Goal: Task Accomplishment & Management: Complete application form

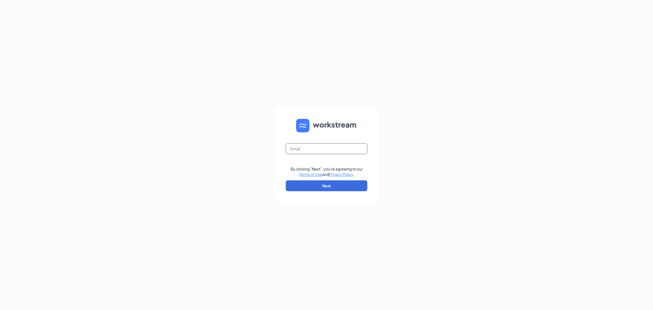
click at [330, 150] on input "text" at bounding box center [327, 148] width 82 height 11
type input "gmmarinette@bleedblue.net"
click at [329, 184] on button "Next" at bounding box center [327, 185] width 82 height 11
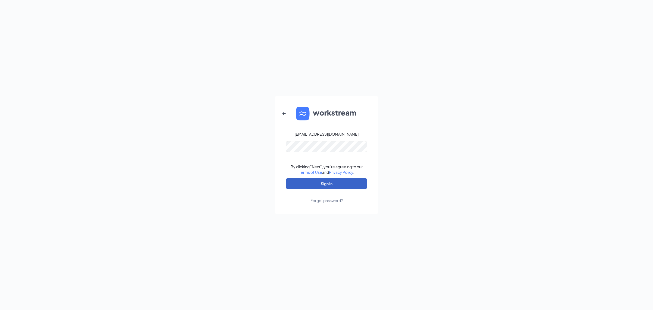
click at [330, 184] on button "Sign In" at bounding box center [327, 183] width 82 height 11
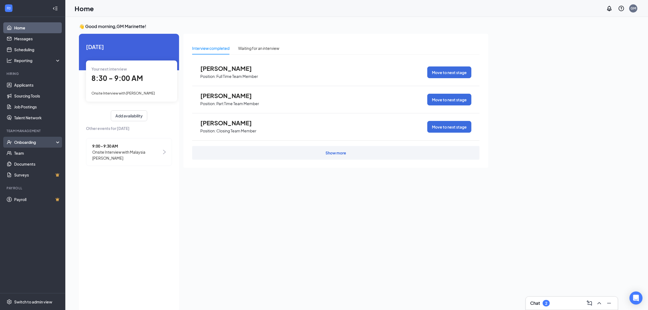
click at [29, 144] on div "Onboarding" at bounding box center [35, 141] width 42 height 5
click at [26, 156] on link "Overview" at bounding box center [37, 152] width 47 height 11
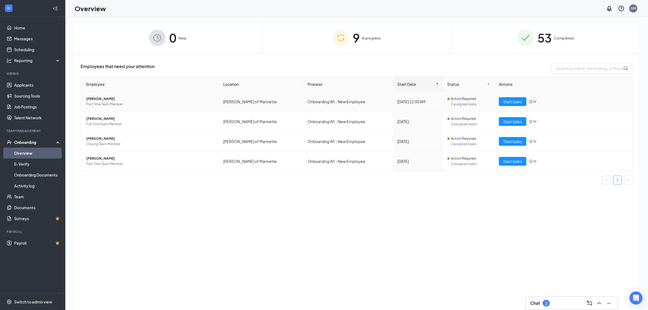
click at [103, 99] on span "[PERSON_NAME]" at bounding box center [150, 98] width 128 height 5
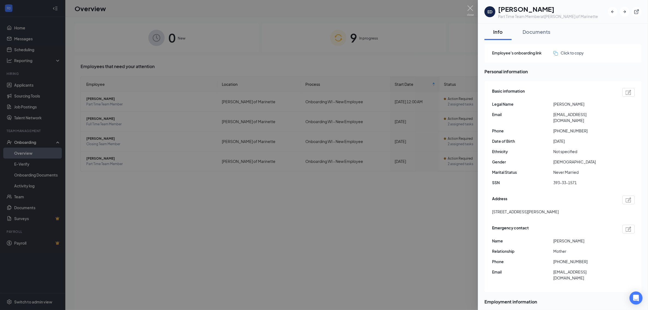
drag, startPoint x: 552, startPoint y: 115, endPoint x: 614, endPoint y: 113, distance: 62.0
click at [629, 116] on div "Basic information Legal Name [PERSON_NAME] Email [EMAIL_ADDRESS][DOMAIN_NAME] P…" at bounding box center [562, 186] width 157 height 211
copy div "[EMAIL_ADDRESS][DOMAIN_NAME]"
drag, startPoint x: 552, startPoint y: 124, endPoint x: 615, endPoint y: 125, distance: 63.1
click at [615, 128] on div "Phone [PHONE_NUMBER]" at bounding box center [563, 131] width 143 height 6
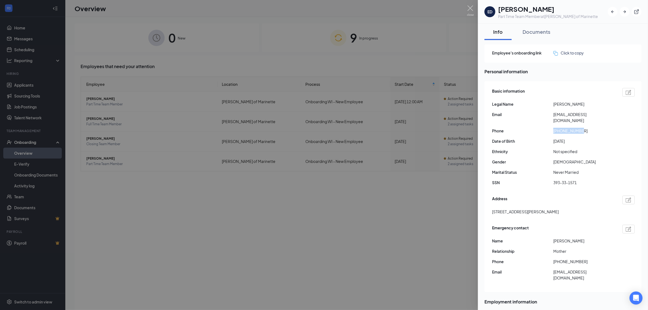
copy div "[PHONE_NUMBER]"
drag, startPoint x: 543, startPoint y: 178, endPoint x: 598, endPoint y: 180, distance: 54.2
click at [598, 180] on div "Basic information Legal Name [PERSON_NAME] Email [EMAIL_ADDRESS][DOMAIN_NAME] P…" at bounding box center [563, 138] width 143 height 103
copy div "393-33-1571"
drag, startPoint x: 551, startPoint y: 231, endPoint x: 603, endPoint y: 233, distance: 52.2
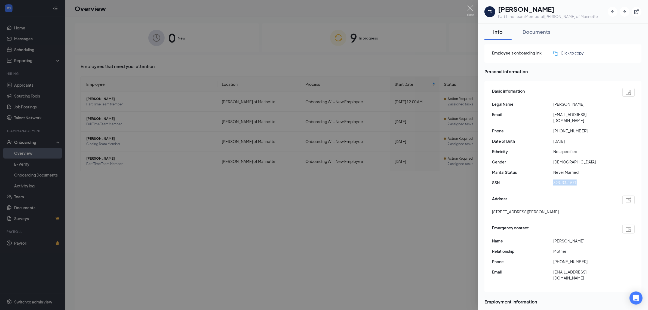
click at [603, 233] on div "Emergency contact Name [PERSON_NAME] Relationship Mother Phone [PHONE_NUMBER] E…" at bounding box center [563, 254] width 143 height 62
copy div "Name [PERSON_NAME]"
drag, startPoint x: 552, startPoint y: 256, endPoint x: 585, endPoint y: 255, distance: 32.4
click at [585, 258] on div "Phone [PHONE_NUMBER]" at bounding box center [563, 261] width 143 height 6
copy div "[PHONE_NUMBER]"
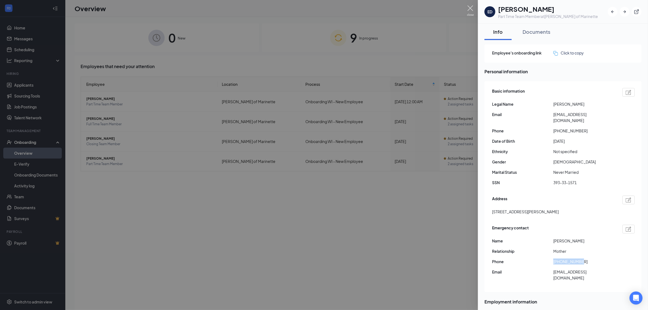
click at [470, 8] on img at bounding box center [470, 10] width 7 height 11
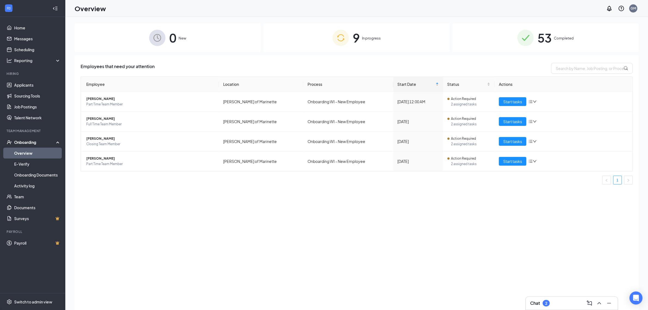
click at [162, 230] on div "Employees that need your attention Employee Location Process Start Date Status …" at bounding box center [357, 189] width 564 height 268
click at [95, 98] on span "[PERSON_NAME]" at bounding box center [150, 98] width 128 height 5
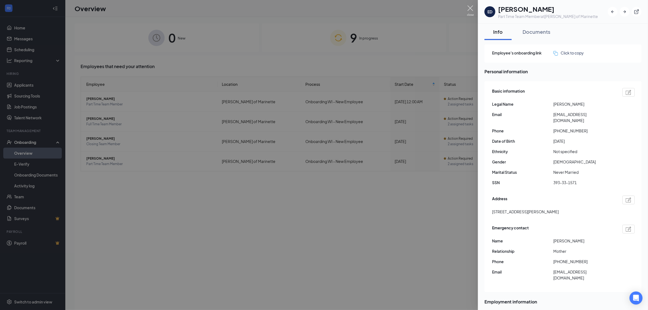
click at [470, 7] on img at bounding box center [470, 10] width 7 height 11
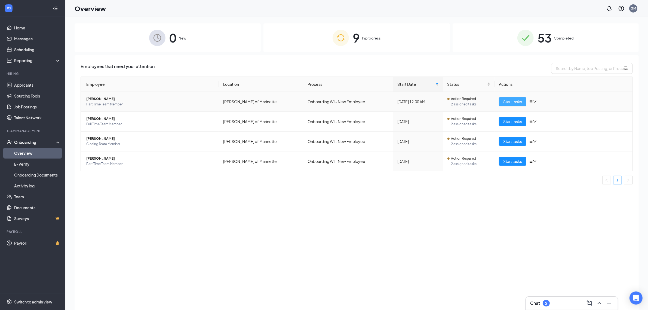
click at [511, 105] on button "Start tasks" at bounding box center [512, 101] width 27 height 9
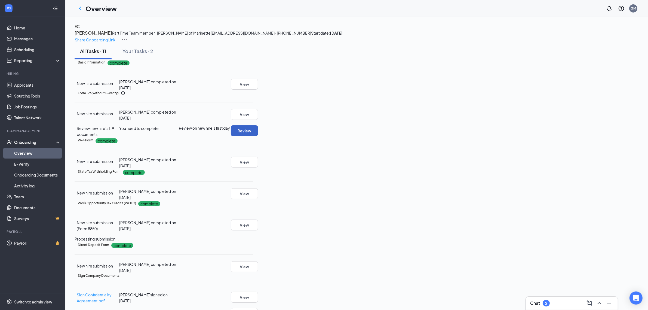
click at [258, 136] on button "Review" at bounding box center [244, 130] width 27 height 11
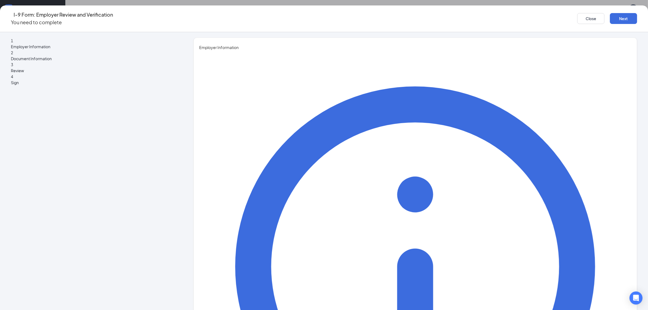
type input "[PERSON_NAME]"
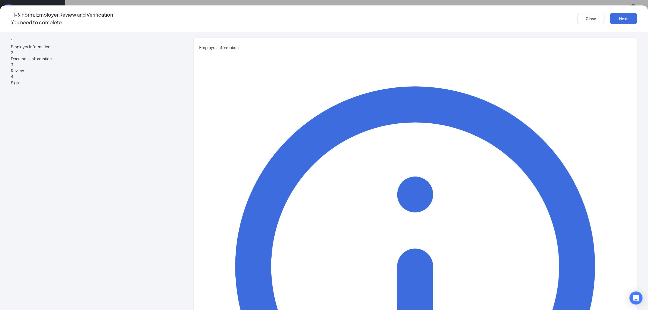
type input "[PERSON_NAME]"
type input "General Manager"
click at [610, 18] on button "Next" at bounding box center [623, 18] width 27 height 11
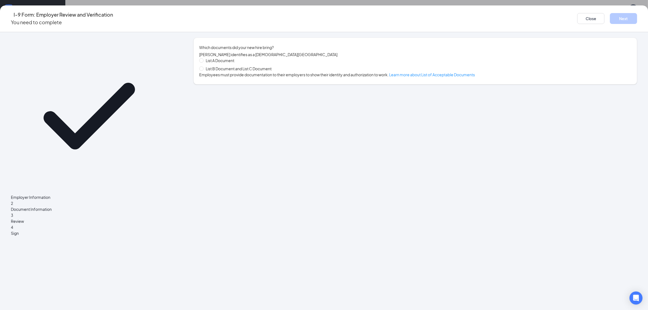
click at [253, 70] on span "List B Document and List C Document" at bounding box center [238, 69] width 70 height 6
click at [203, 70] on input "List B Document and List C Document" at bounding box center [201, 68] width 4 height 4
radio input "true"
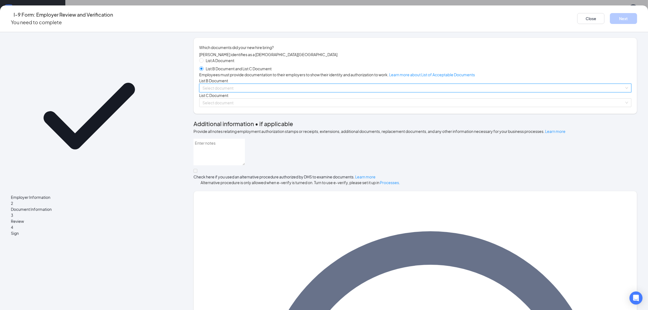
click at [305, 92] on input "search" at bounding box center [413, 88] width 422 height 8
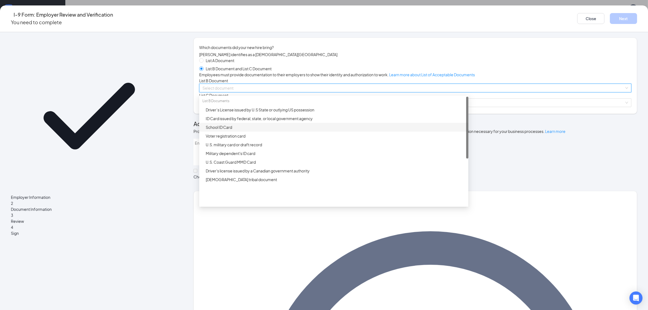
click at [324, 131] on div "School ID Card" at bounding box center [333, 127] width 269 height 9
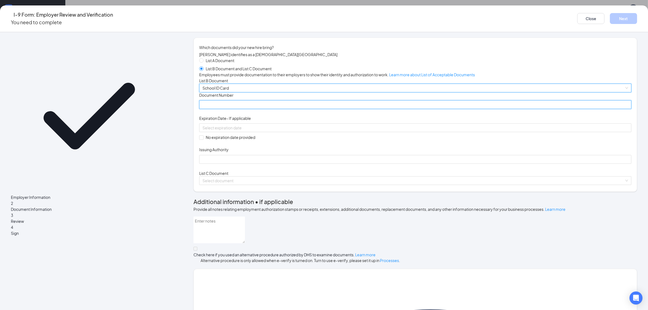
click at [308, 109] on input "Document Number" at bounding box center [415, 104] width 432 height 9
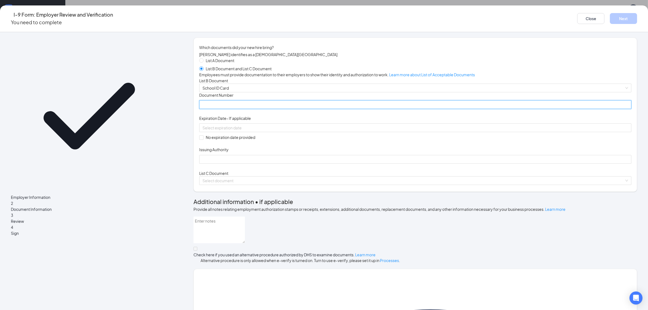
type input "[DATE]-[DATE]"
click at [203, 140] on span at bounding box center [201, 137] width 4 height 4
click at [203, 139] on input "No expiration date provided" at bounding box center [201, 137] width 4 height 4
checkbox input "true"
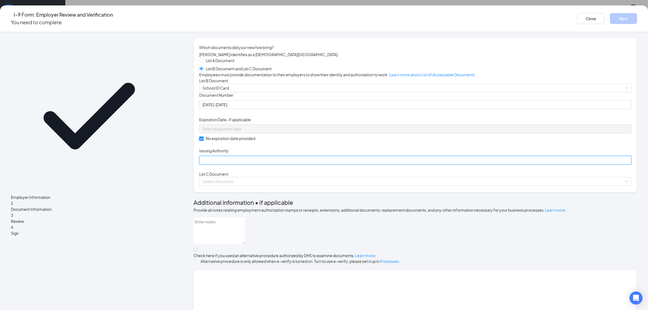
click at [278, 164] on input "Issuing Authority" at bounding box center [415, 160] width 432 height 9
type input "WI"
click at [296, 185] on input "search" at bounding box center [413, 181] width 422 height 8
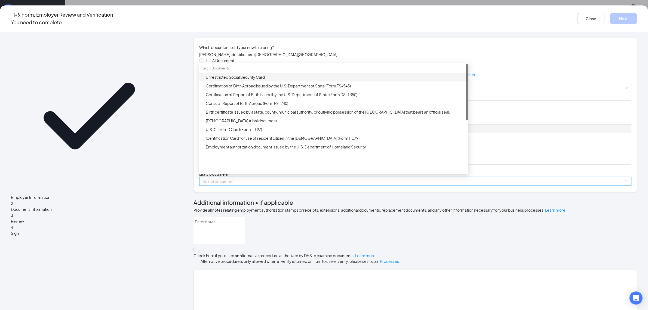
click at [310, 80] on div "Unrestricted Social Security Card" at bounding box center [335, 77] width 259 height 6
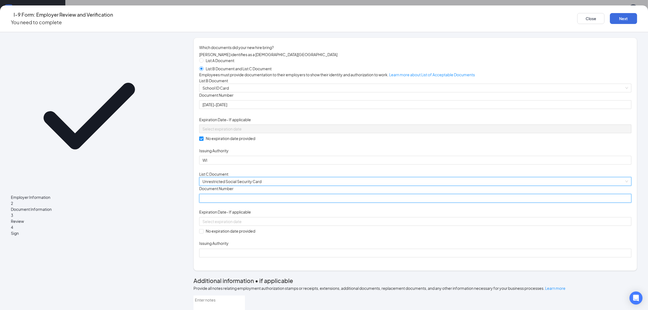
click at [291, 202] on input "Document Number" at bounding box center [415, 198] width 432 height 9
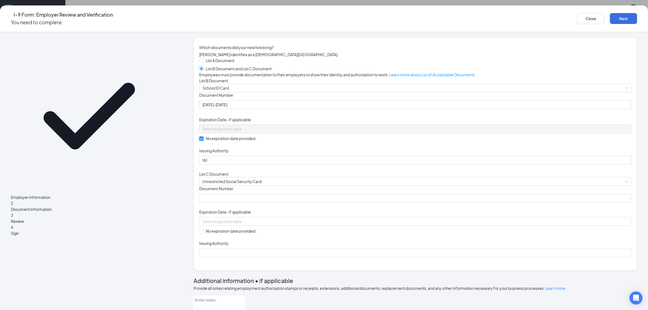
click at [298, 202] on input "Document Number" at bounding box center [415, 198] width 432 height 9
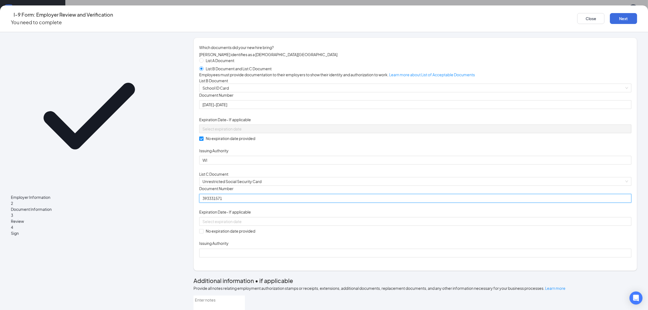
type input "393331571"
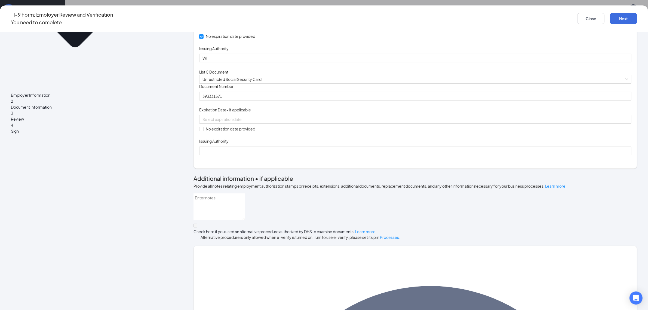
scroll to position [136, 0]
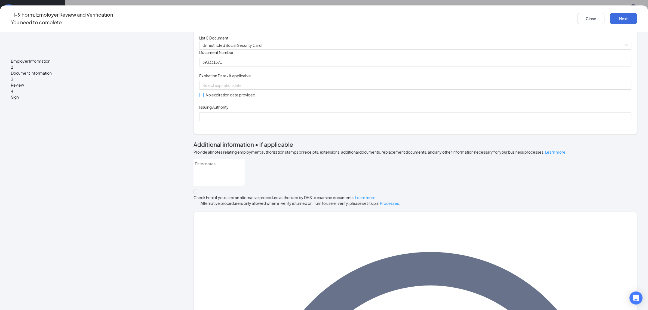
click at [203, 97] on input "No expiration date provided" at bounding box center [201, 95] width 4 height 4
checkbox input "true"
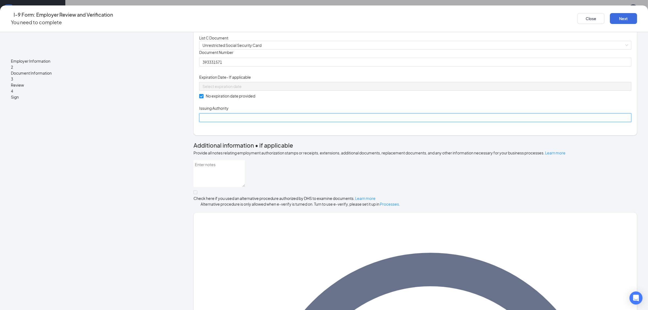
click at [328, 122] on input "Issuing Authority" at bounding box center [415, 117] width 432 height 9
type input "Social Security Administration"
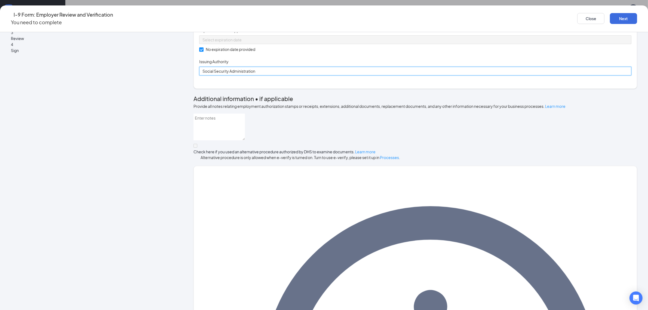
scroll to position [183, 0]
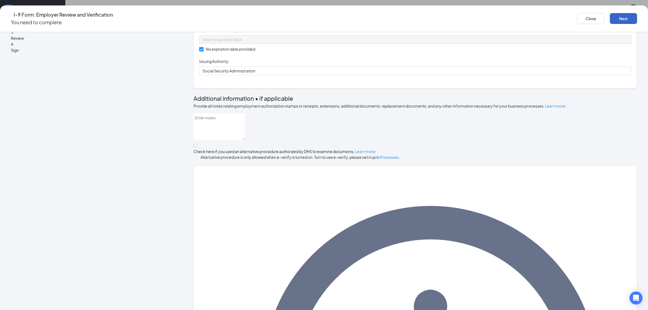
click at [610, 17] on button "Next" at bounding box center [623, 18] width 27 height 11
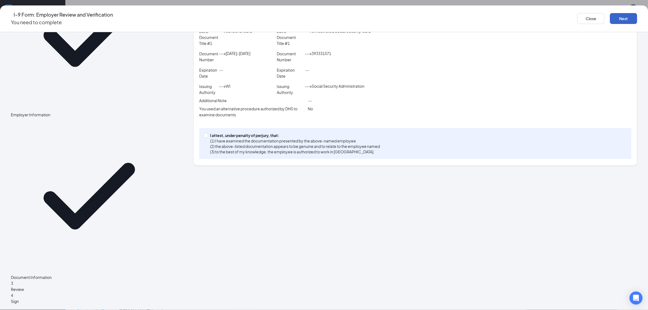
scroll to position [0, 0]
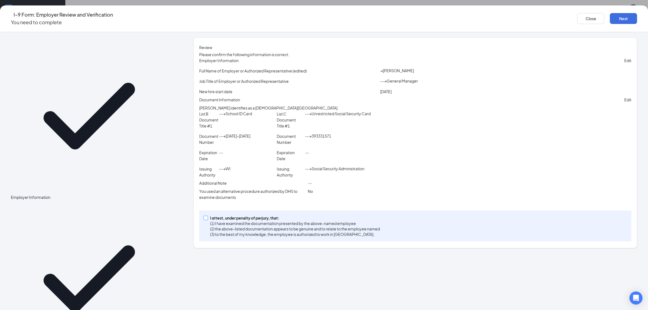
click at [207, 219] on input "I attest, under penalty of [PERSON_NAME], that: (1) I have examined the documen…" at bounding box center [205, 217] width 4 height 4
checkbox input "true"
click at [610, 14] on button "Next" at bounding box center [623, 18] width 27 height 11
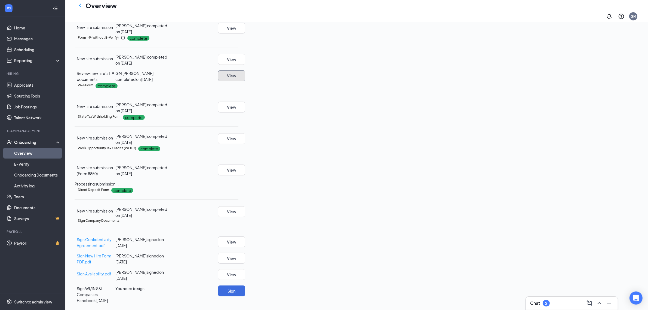
scroll to position [147, 0]
click at [245, 292] on button "Sign" at bounding box center [231, 290] width 27 height 11
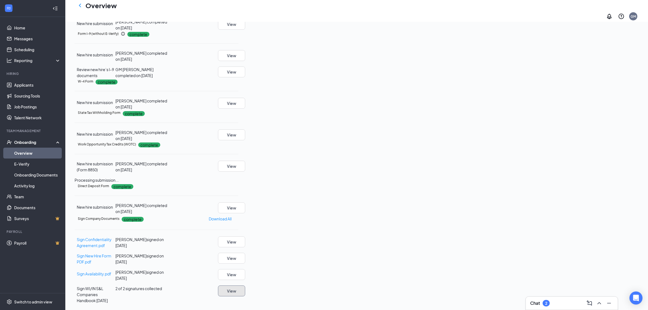
scroll to position [0, 0]
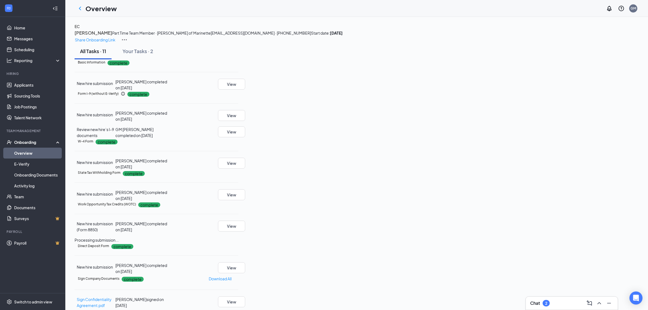
click at [41, 150] on link "Overview" at bounding box center [37, 152] width 47 height 11
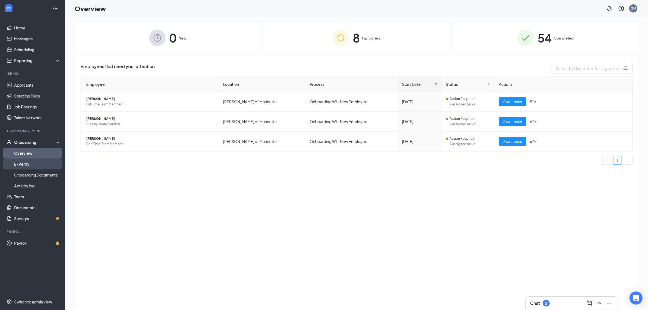
click at [37, 164] on link "E-Verify" at bounding box center [37, 163] width 47 height 11
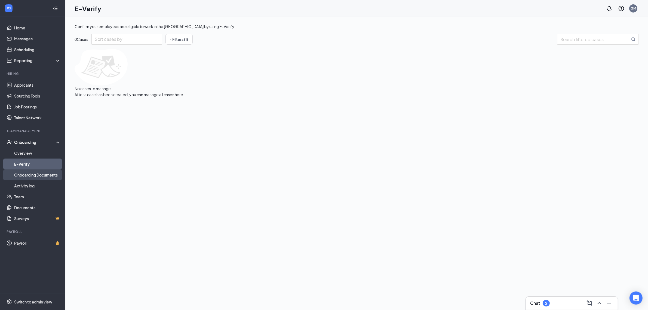
click at [42, 173] on link "Onboarding Documents" at bounding box center [37, 174] width 47 height 11
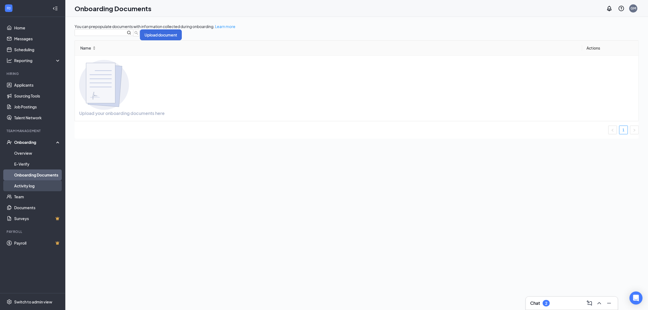
click at [26, 182] on link "Activity log" at bounding box center [37, 185] width 47 height 11
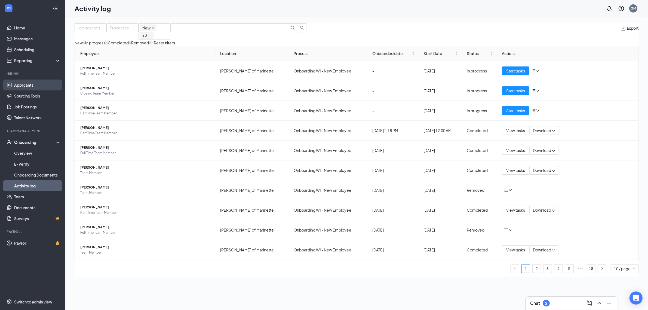
click at [31, 81] on link "Applicants" at bounding box center [37, 84] width 47 height 11
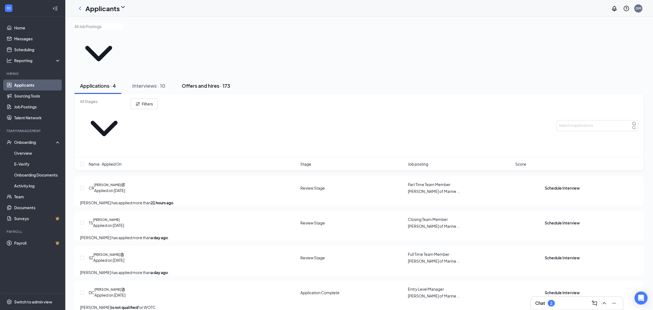
click at [213, 82] on div "Offers and hires · 173" at bounding box center [206, 85] width 48 height 7
